Goal: Task Accomplishment & Management: Complete application form

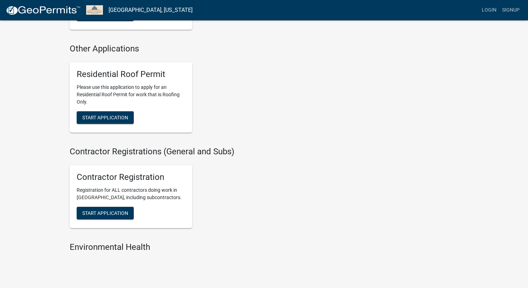
scroll to position [419, 0]
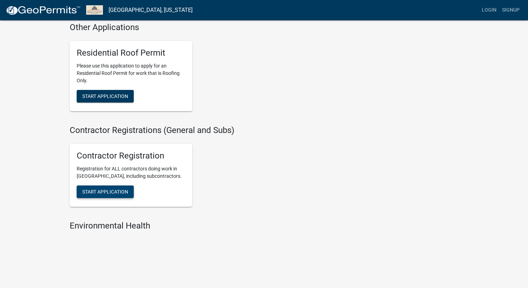
click at [114, 192] on span "Start Application" at bounding box center [105, 192] width 46 height 6
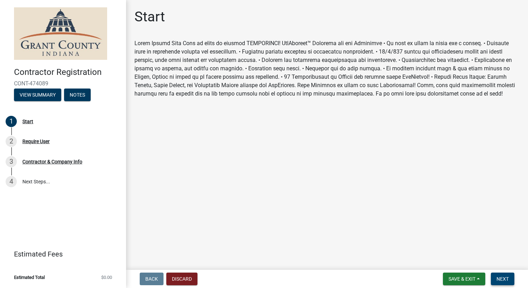
click at [501, 283] on button "Next" at bounding box center [502, 279] width 23 height 13
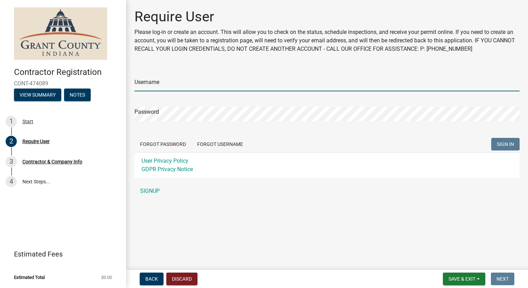
type input "raelee609"
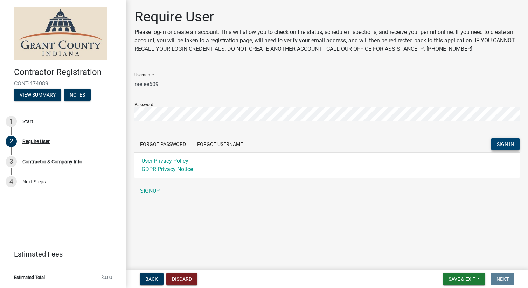
click at [504, 147] on button "SIGN IN" at bounding box center [505, 144] width 28 height 13
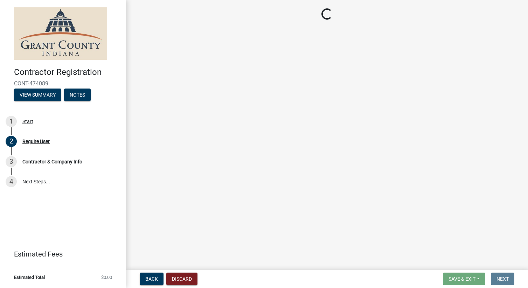
select select "KY"
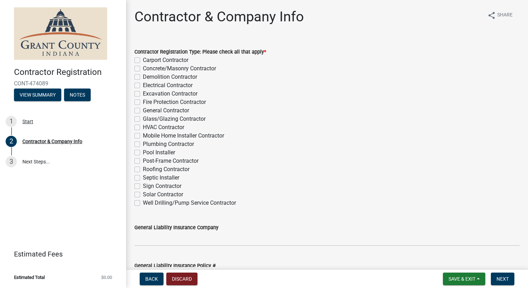
click at [157, 87] on label "Electrical Contractor" at bounding box center [168, 85] width 50 height 8
click at [147, 86] on input "Electrical Contractor" at bounding box center [145, 83] width 5 height 5
checkbox input "true"
checkbox input "false"
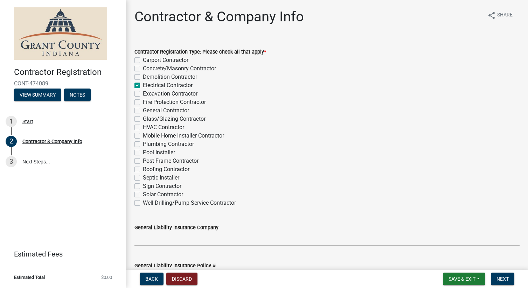
checkbox input "false"
checkbox input "true"
checkbox input "false"
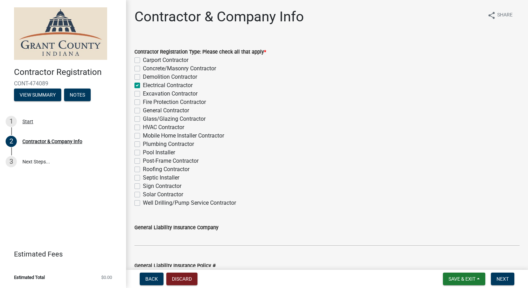
checkbox input "false"
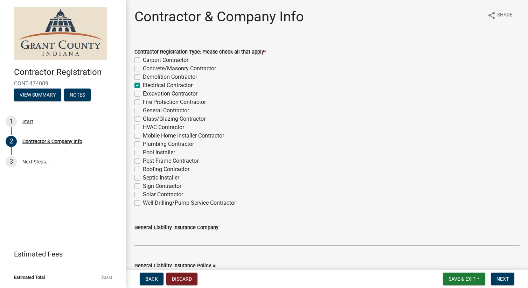
checkbox input "false"
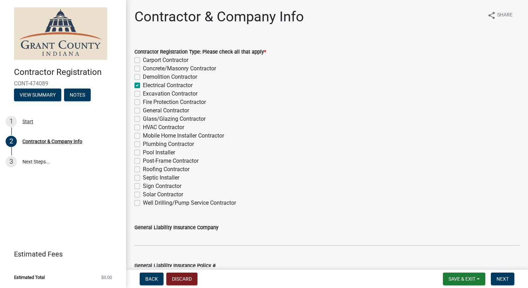
checkbox input "false"
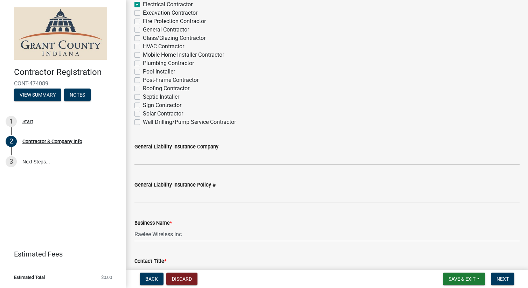
scroll to position [84, 0]
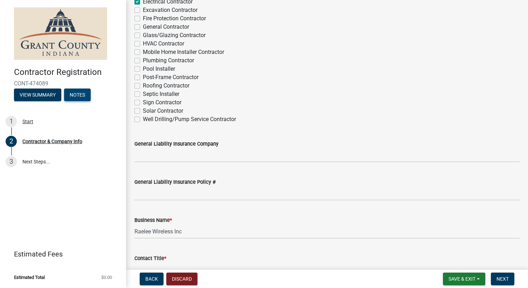
click at [81, 98] on button "Notes" at bounding box center [77, 95] width 27 height 13
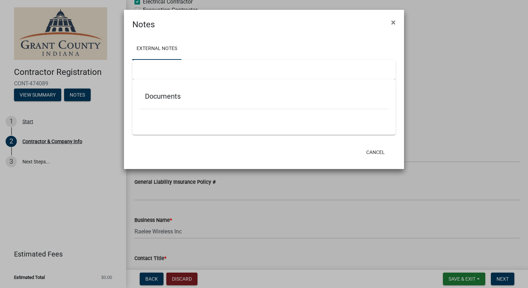
click at [169, 51] on link "External Notes" at bounding box center [156, 49] width 49 height 22
click at [376, 154] on button "Cancel" at bounding box center [376, 152] width 30 height 13
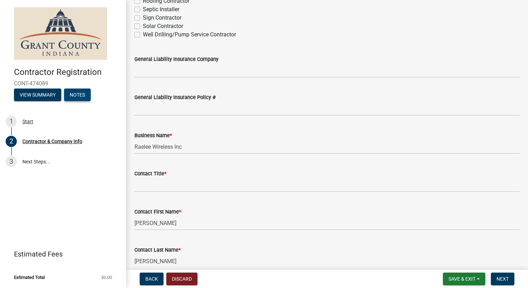
scroll to position [225, 0]
